Goal: Transaction & Acquisition: Purchase product/service

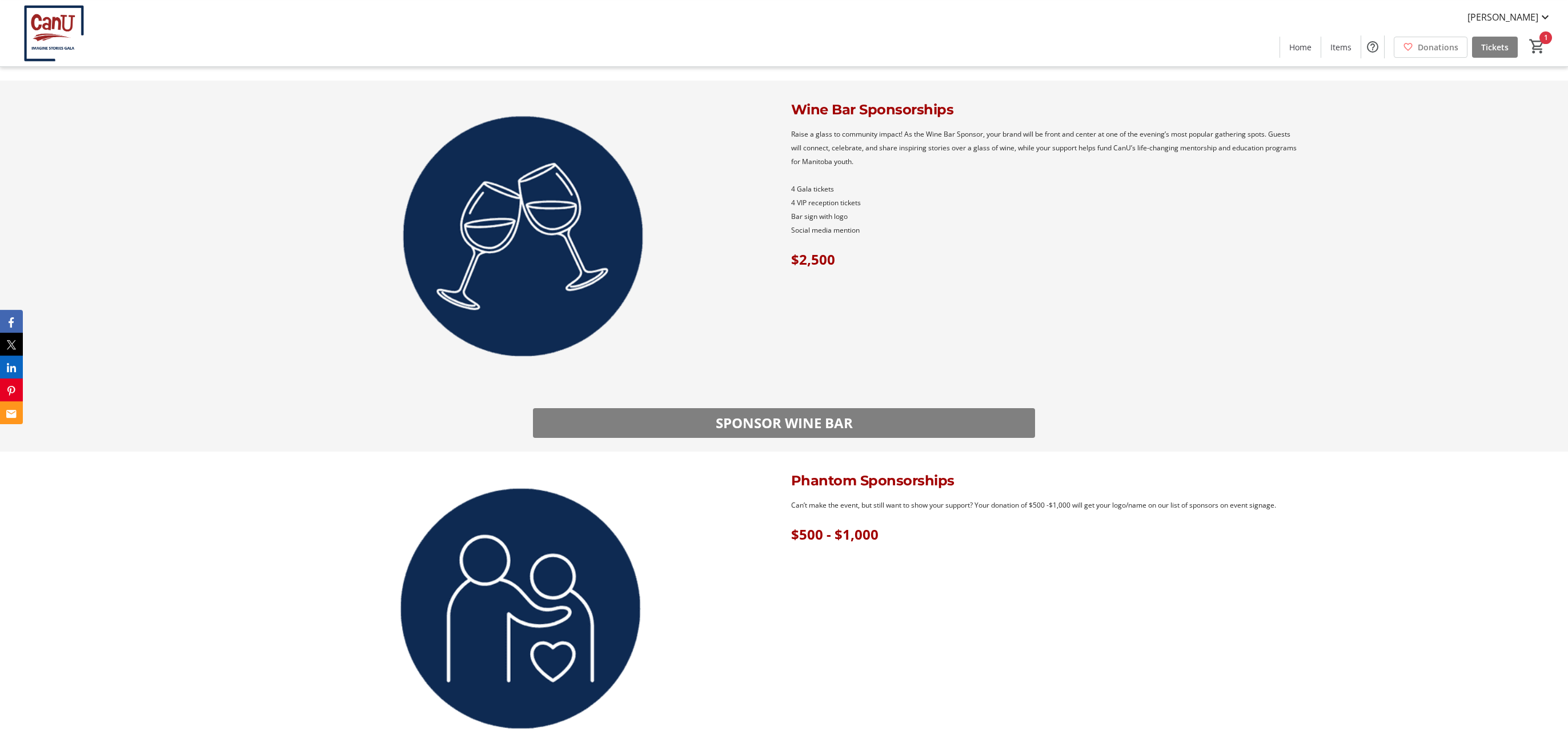
scroll to position [2283, 0]
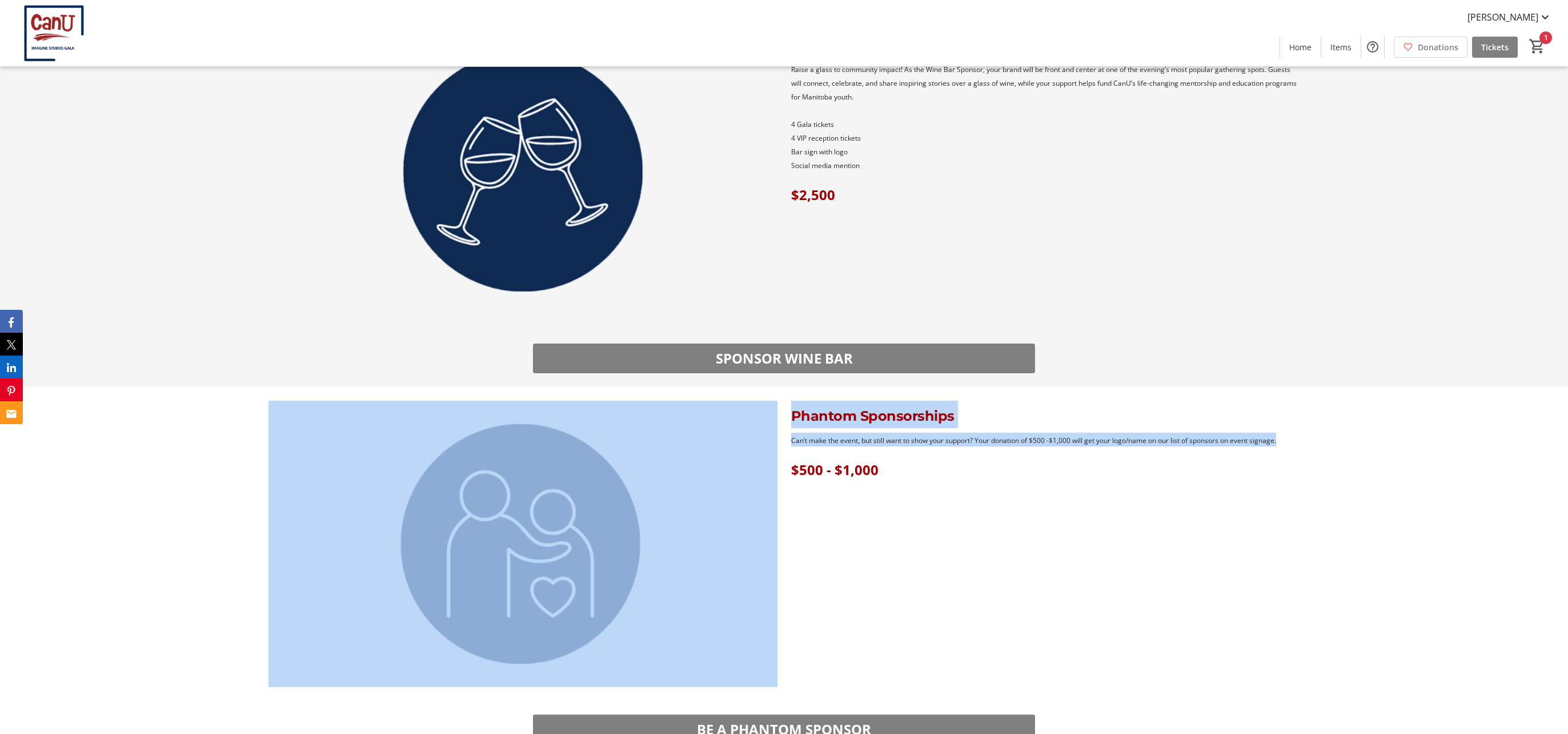
drag, startPoint x: 1282, startPoint y: 437, endPoint x: 776, endPoint y: 441, distance: 506.0
click at [776, 441] on div "Phantom Sponsorships Can’t make the event, but still want to show your support?…" at bounding box center [784, 544] width 1045 height 287
copy div "Phantom Sponsorships Can’t make the event, but still want to show your support?…"
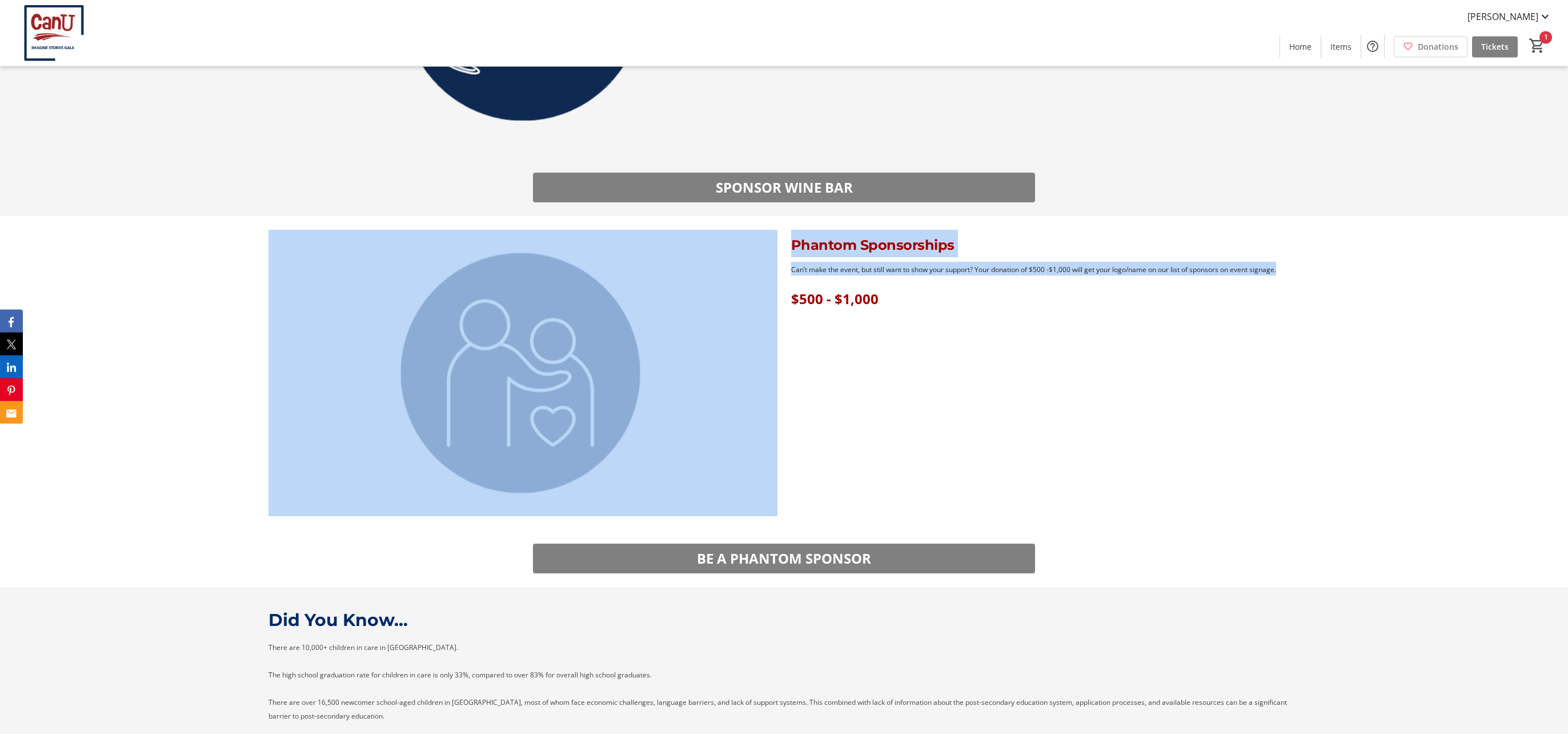
scroll to position [2530, 0]
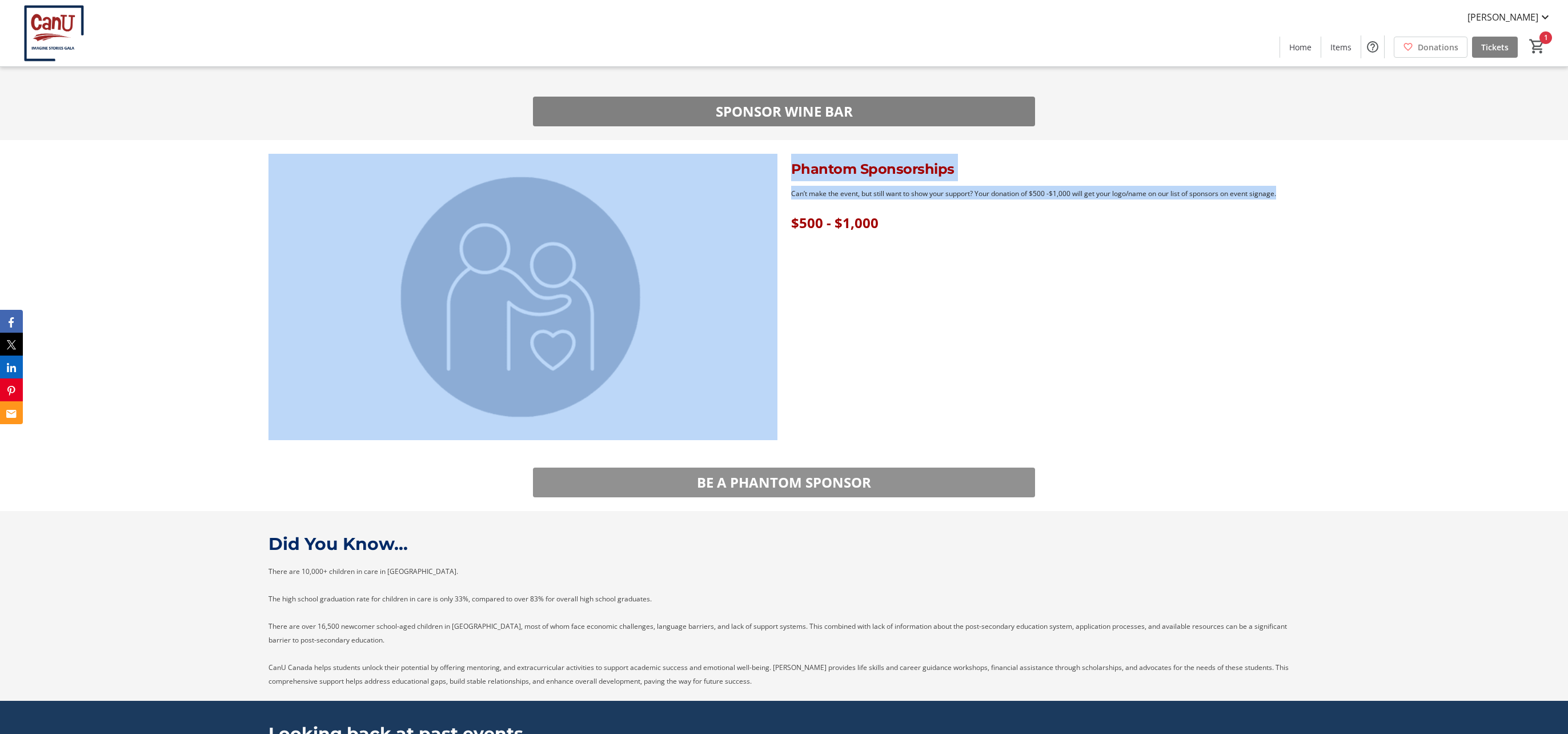
click at [797, 483] on span "BE A PHANTOM SPONSOR" at bounding box center [784, 482] width 174 height 20
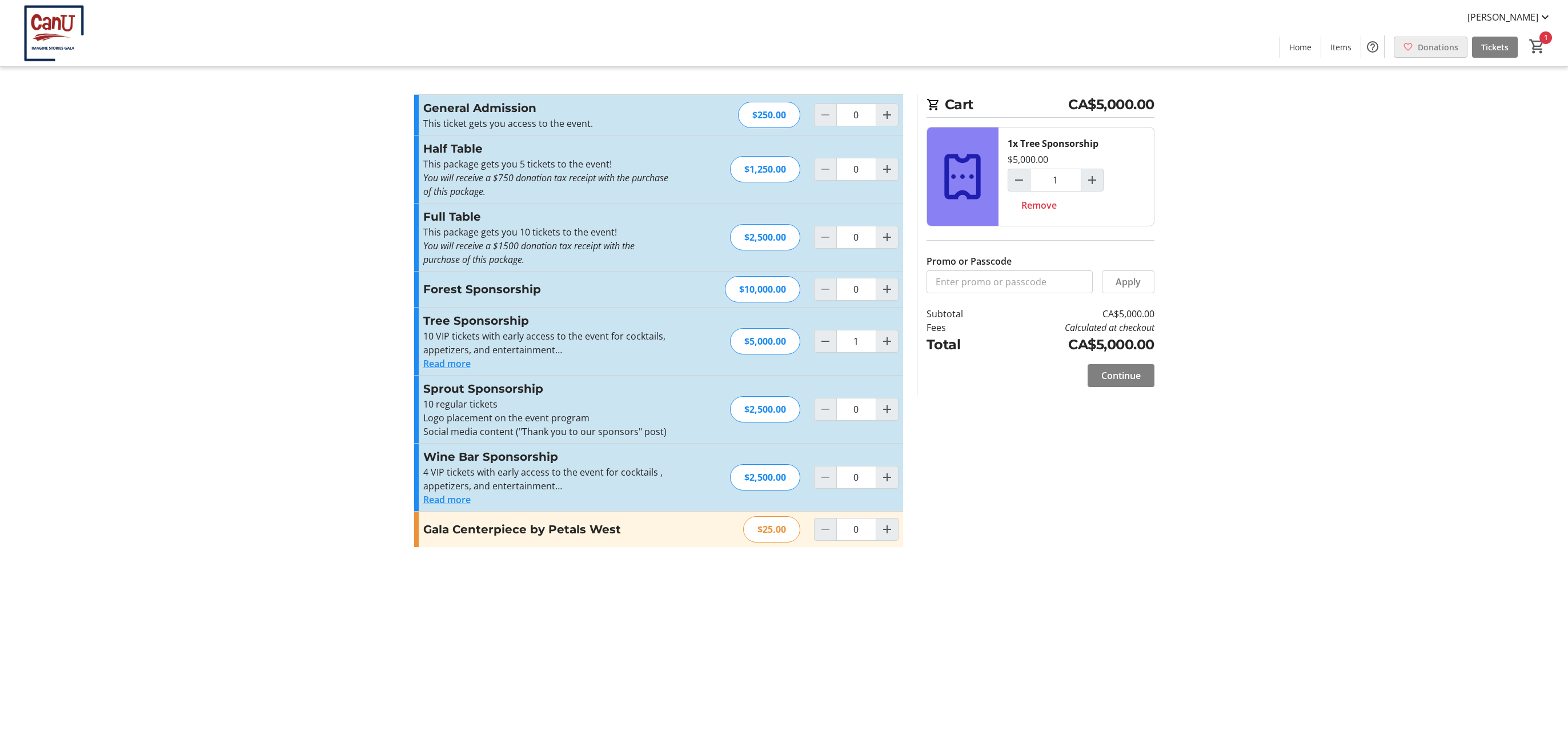
click at [1449, 46] on span "Donations" at bounding box center [1438, 47] width 41 height 12
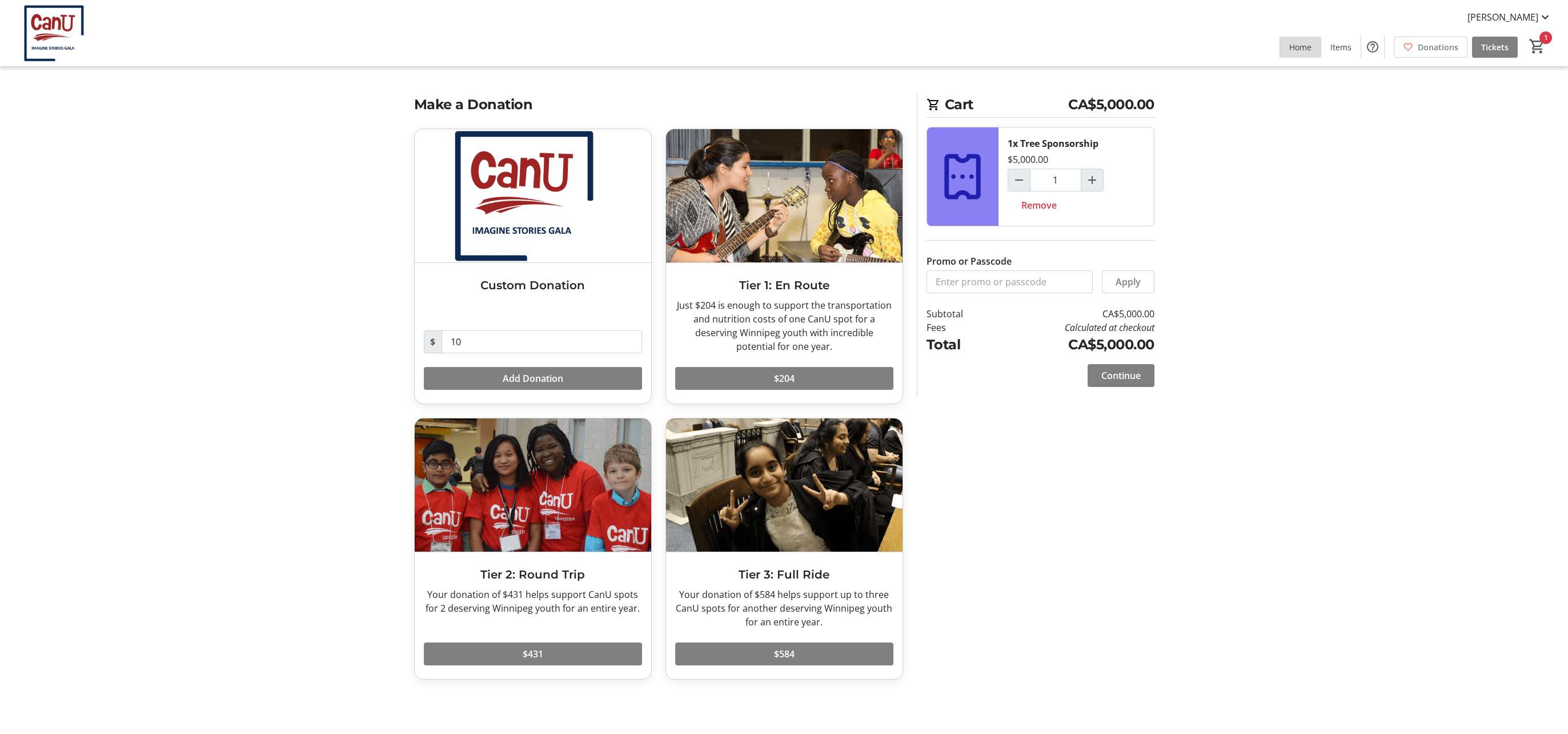
click at [1304, 51] on span "Home" at bounding box center [1300, 47] width 23 height 12
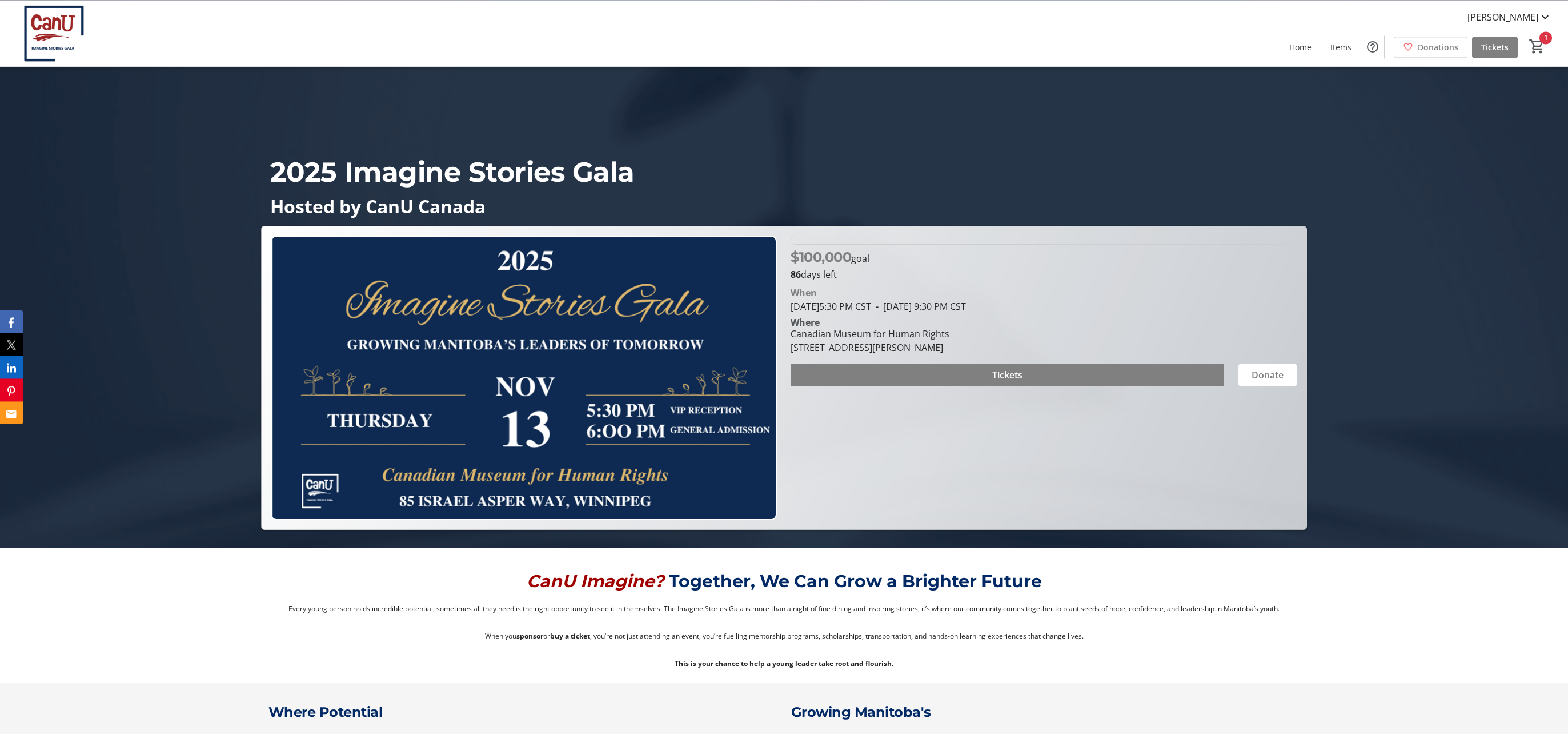
scroll to position [123, 0]
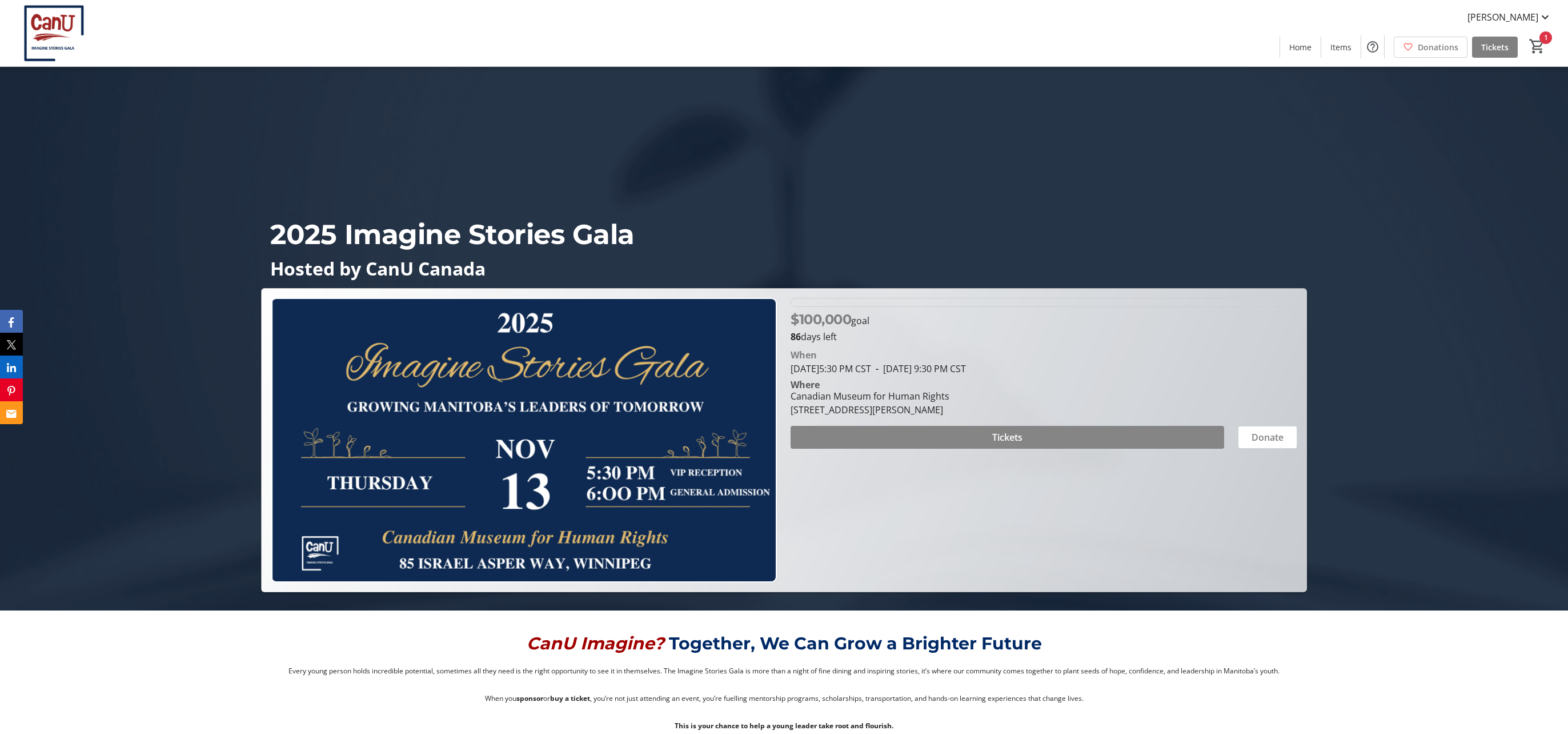
click at [1016, 432] on span "Tickets" at bounding box center [1007, 437] width 30 height 14
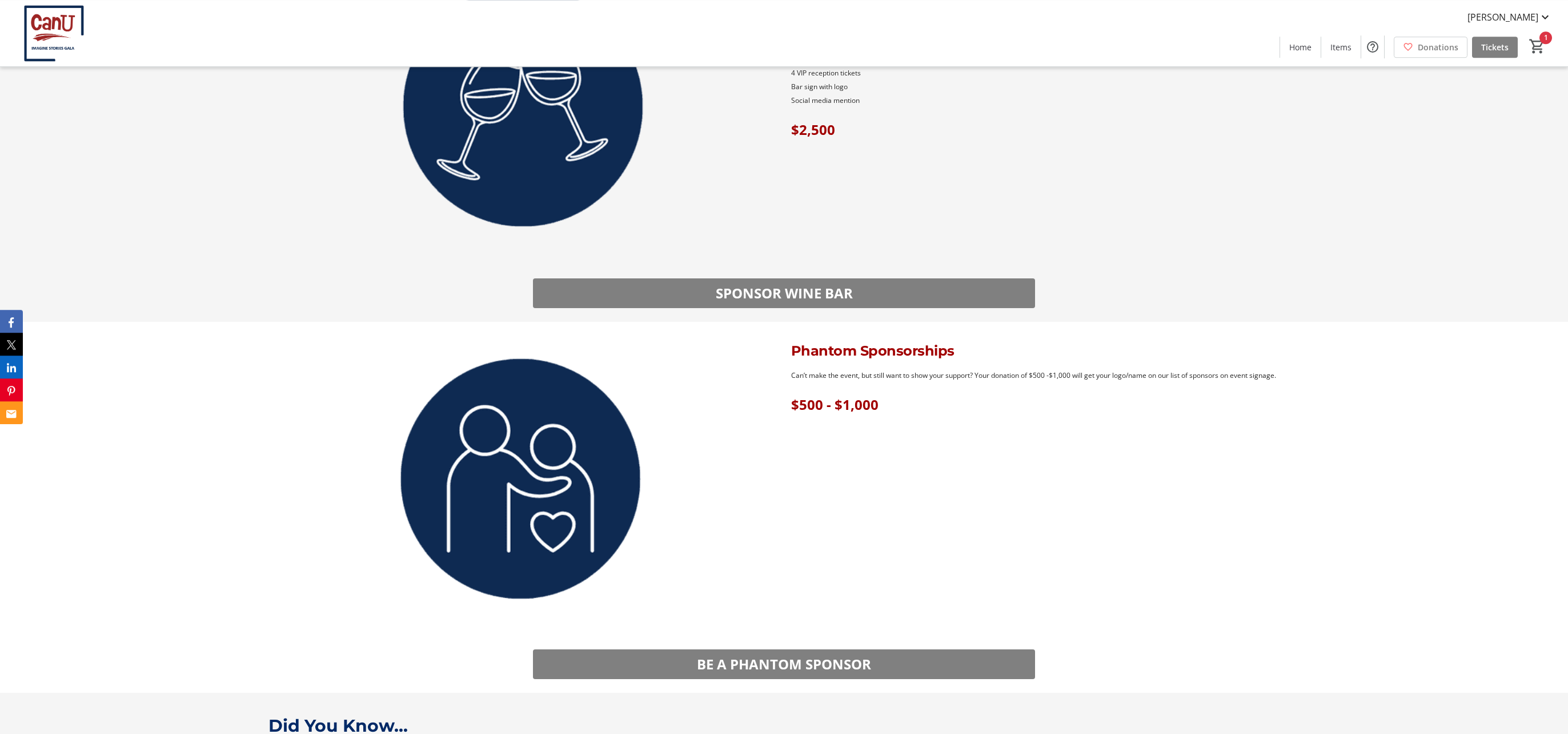
scroll to position [2407, 0]
